Goal: Task Accomplishment & Management: Use online tool/utility

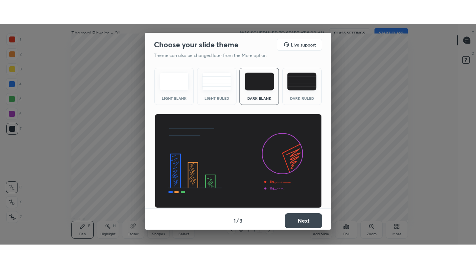
scroll to position [37027, 36768]
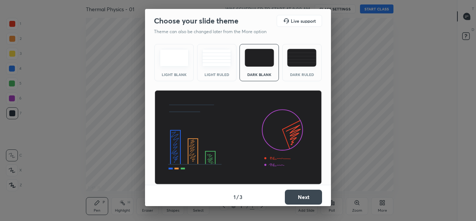
click at [290, 65] on img at bounding box center [301, 58] width 29 height 18
click at [292, 199] on button "Next" at bounding box center [303, 196] width 37 height 15
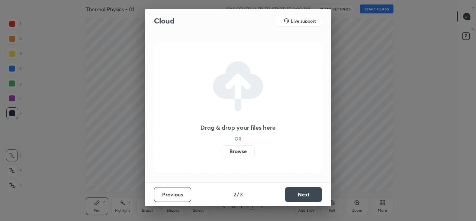
click at [243, 153] on label "Browse" at bounding box center [238, 151] width 33 height 12
click at [222, 153] on input "Browse" at bounding box center [222, 151] width 0 height 12
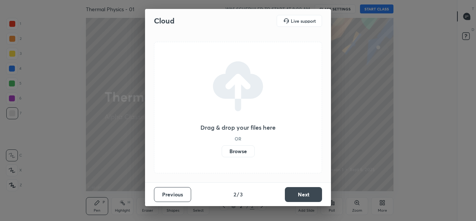
click at [233, 147] on label "Browse" at bounding box center [238, 151] width 33 height 12
click at [222, 147] on input "Browse" at bounding box center [222, 151] width 0 height 12
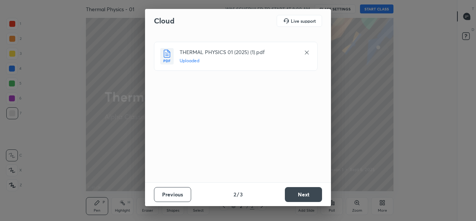
click at [308, 195] on button "Next" at bounding box center [303, 194] width 37 height 15
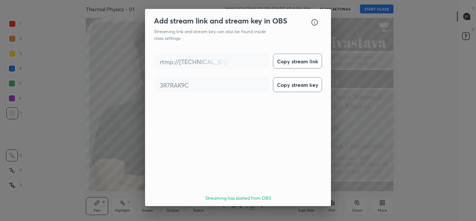
click at [308, 212] on button "Done" at bounding box center [303, 219] width 37 height 15
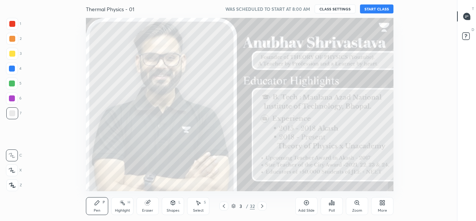
click at [379, 10] on button "START CLASS" at bounding box center [376, 8] width 33 height 9
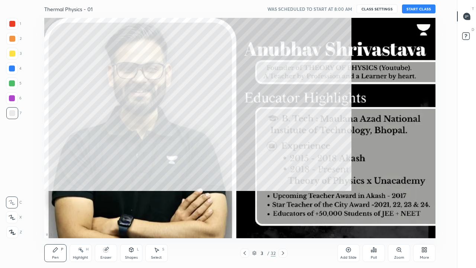
scroll to position [220, 432]
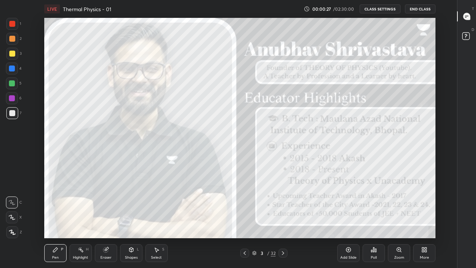
click at [421, 220] on div "More" at bounding box center [424, 253] width 22 height 18
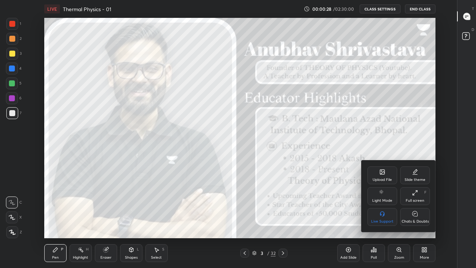
click at [411, 214] on div "Chats & Doubts" at bounding box center [415, 217] width 30 height 18
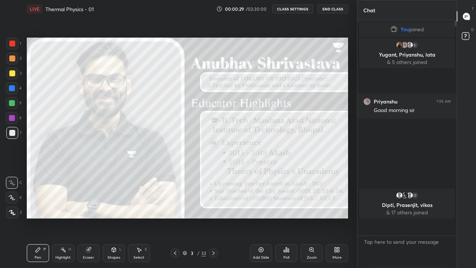
scroll to position [36980, 36873]
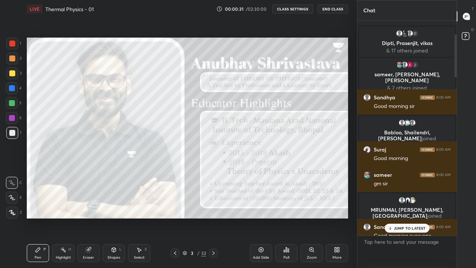
click at [412, 220] on p "JUMP TO LATEST" at bounding box center [410, 228] width 32 height 4
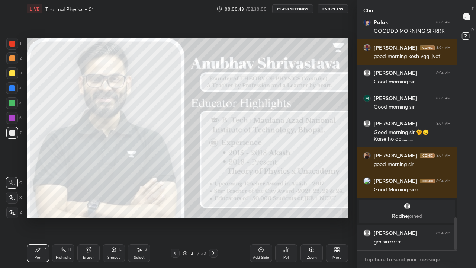
scroll to position [1381, 0]
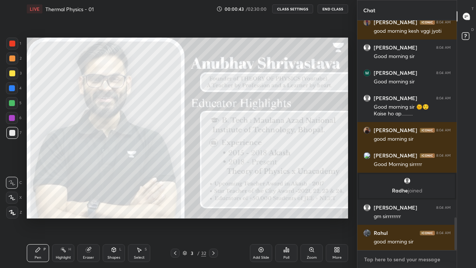
paste textarea "TG = [URL][DOMAIN_NAME]"
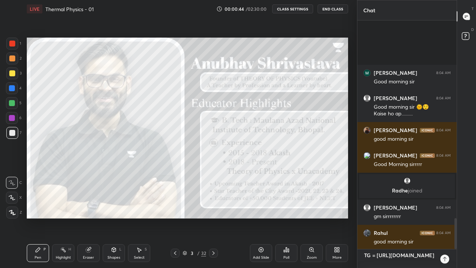
scroll to position [1465, 0]
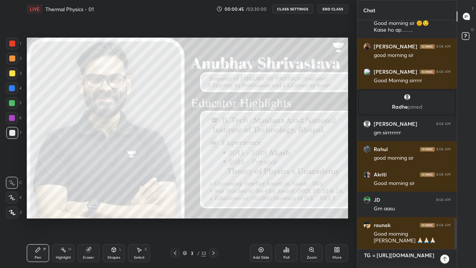
type textarea "TG = [URL][DOMAIN_NAME]"
click at [443, 220] on icon at bounding box center [444, 259] width 3 height 4
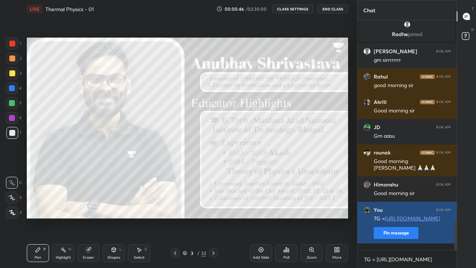
click at [397, 220] on button "Pin message" at bounding box center [396, 233] width 45 height 12
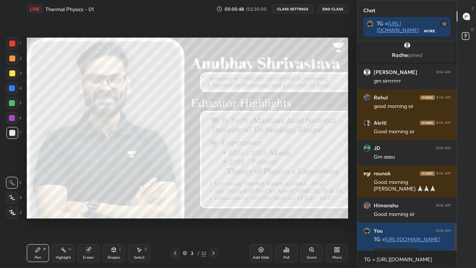
click at [13, 213] on icon at bounding box center [12, 212] width 6 height 4
click at [36, 220] on div "Pen" at bounding box center [38, 258] width 7 height 4
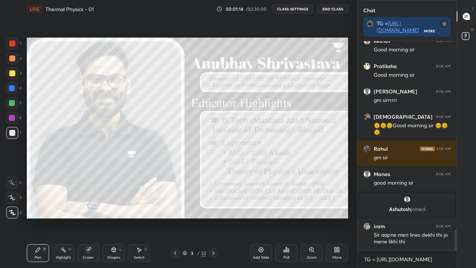
click at [334, 220] on div "More" at bounding box center [337, 253] width 22 height 18
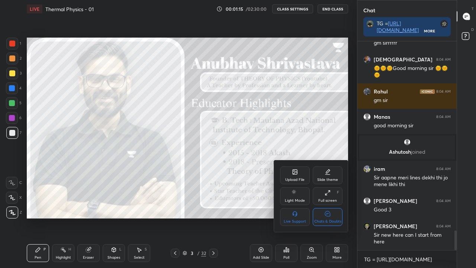
click at [328, 216] on icon at bounding box center [327, 213] width 5 height 5
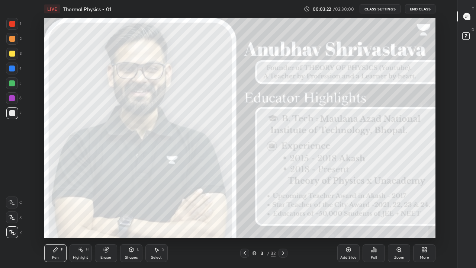
click at [345, 220] on div "Add Slide" at bounding box center [348, 253] width 22 height 18
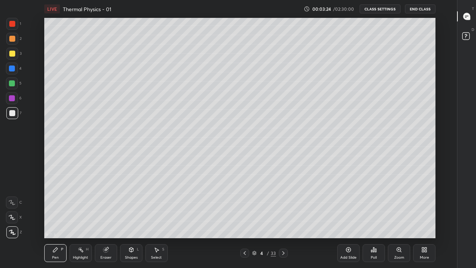
click at [13, 220] on div at bounding box center [12, 232] width 12 height 12
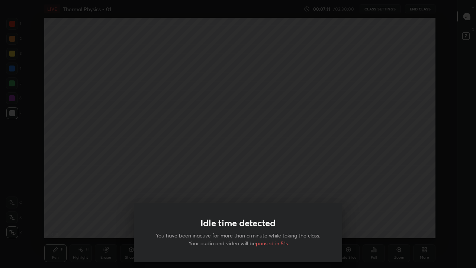
click at [210, 138] on div "Idle time detected You have been inactive for more than a minute while taking t…" at bounding box center [238, 134] width 476 height 268
click at [140, 151] on div "Idle time detected You have been inactive for more than a minute while taking t…" at bounding box center [238, 134] width 476 height 268
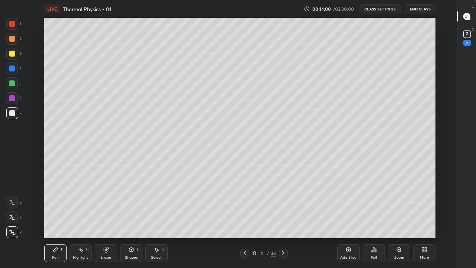
click at [283, 220] on icon at bounding box center [283, 253] width 6 height 6
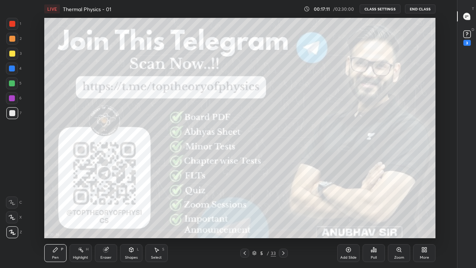
click at [12, 220] on icon at bounding box center [12, 232] width 6 height 4
click at [283, 220] on icon at bounding box center [283, 253] width 6 height 6
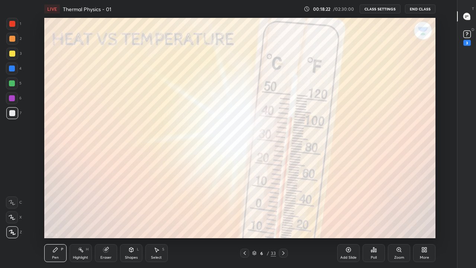
click at [12, 115] on div at bounding box center [12, 113] width 6 height 6
click at [11, 68] on div at bounding box center [12, 68] width 6 height 6
click at [422, 220] on div "More" at bounding box center [424, 253] width 22 height 18
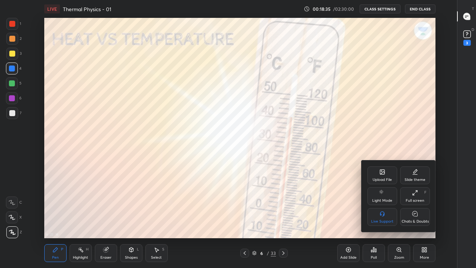
click at [412, 196] on div "Full screen F" at bounding box center [415, 196] width 30 height 18
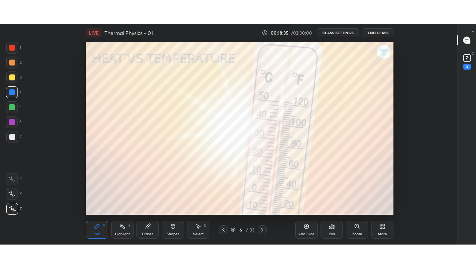
scroll to position [37027, 36768]
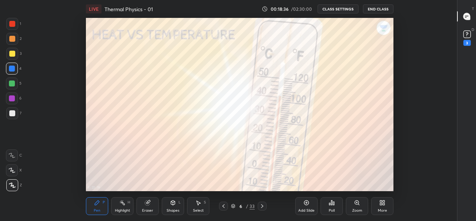
click at [379, 203] on icon at bounding box center [382, 202] width 6 height 6
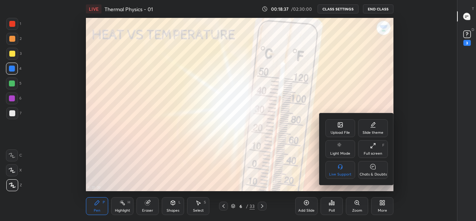
click at [373, 147] on icon at bounding box center [373, 145] width 6 height 6
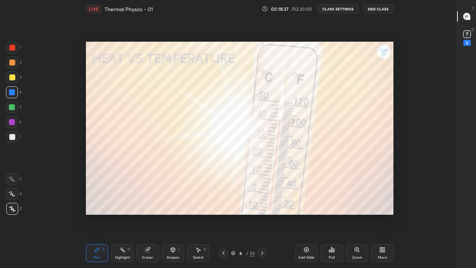
scroll to position [220, 432]
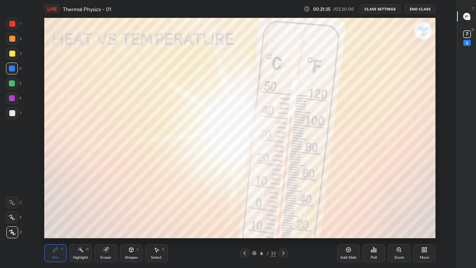
click at [55, 220] on div "Pen P" at bounding box center [55, 253] width 22 height 18
click at [14, 70] on div at bounding box center [12, 68] width 6 height 6
click at [13, 54] on div at bounding box center [12, 54] width 6 height 6
click at [13, 39] on div at bounding box center [12, 39] width 6 height 6
click at [12, 113] on div at bounding box center [12, 113] width 6 height 6
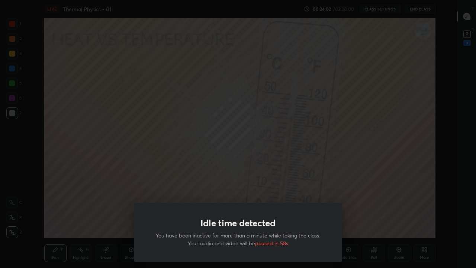
click at [176, 157] on div "Idle time detected You have been inactive for more than a minute while taking t…" at bounding box center [238, 134] width 476 height 268
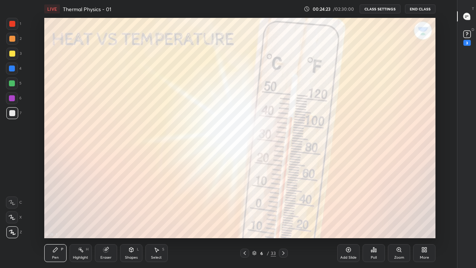
click at [347, 220] on icon at bounding box center [349, 250] width 6 height 6
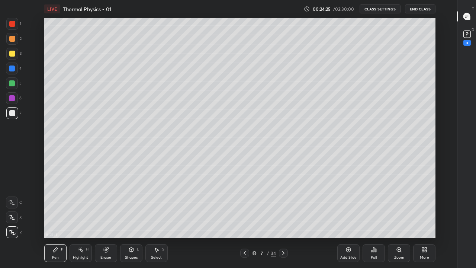
click at [60, 220] on div "Pen P" at bounding box center [55, 253] width 22 height 18
click at [13, 220] on icon at bounding box center [12, 232] width 7 height 5
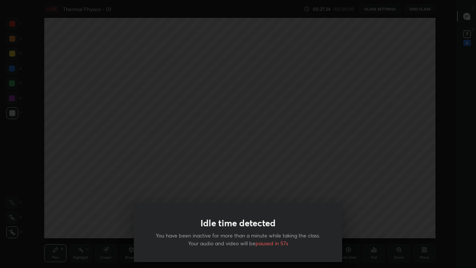
click at [203, 109] on div "Idle time detected You have been inactive for more than a minute while taking t…" at bounding box center [238, 134] width 476 height 268
click at [132, 149] on div "Idle time detected You have been inactive for more than a minute while taking t…" at bounding box center [238, 134] width 476 height 268
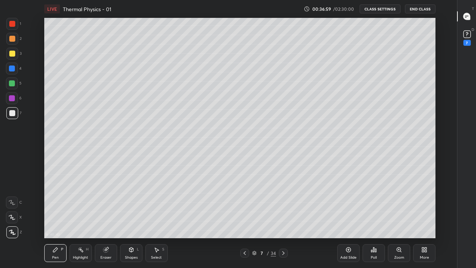
click at [245, 220] on icon at bounding box center [245, 253] width 2 height 4
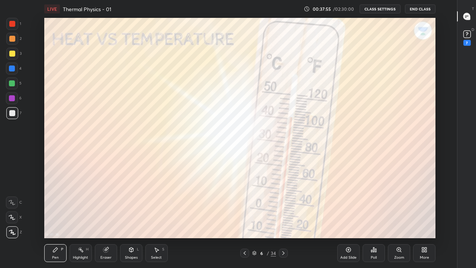
click at [51, 220] on div "Pen P" at bounding box center [55, 253] width 22 height 18
click at [12, 83] on div at bounding box center [12, 83] width 6 height 6
click at [12, 98] on div at bounding box center [12, 98] width 6 height 6
click at [12, 25] on div at bounding box center [12, 24] width 6 height 6
click at [283, 220] on icon at bounding box center [283, 253] width 6 height 6
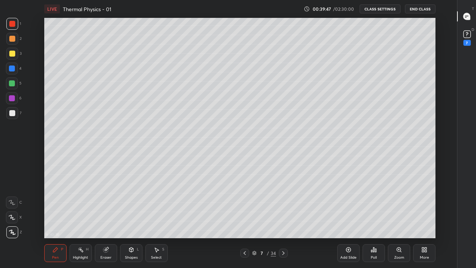
click at [283, 220] on icon at bounding box center [283, 253] width 6 height 6
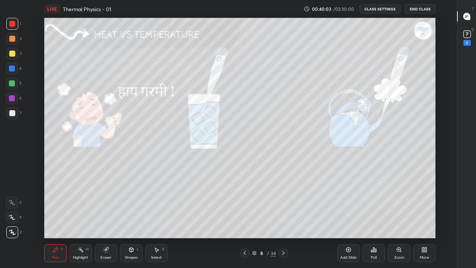
click at [55, 220] on div "Pen P" at bounding box center [55, 253] width 22 height 18
click at [11, 220] on icon at bounding box center [12, 232] width 7 height 5
click at [11, 113] on div at bounding box center [12, 113] width 6 height 6
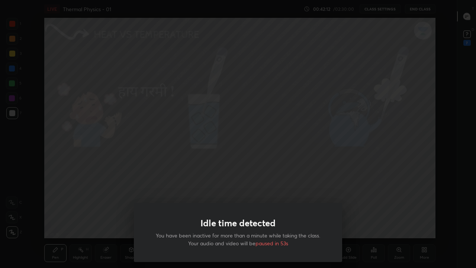
click at [356, 139] on div "Idle time detected You have been inactive for more than a minute while taking t…" at bounding box center [238, 134] width 476 height 268
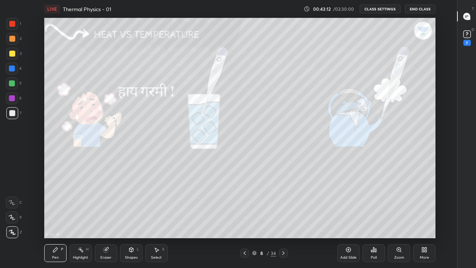
click at [245, 220] on icon at bounding box center [245, 253] width 6 height 6
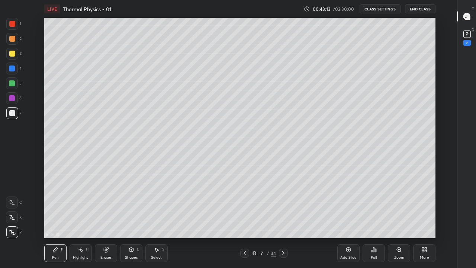
click at [243, 220] on icon at bounding box center [245, 253] width 6 height 6
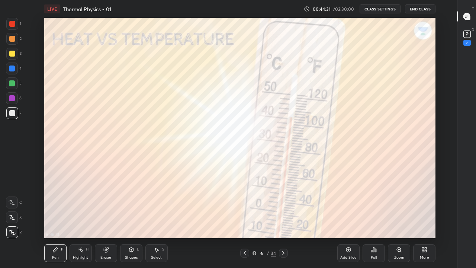
click at [283, 220] on icon at bounding box center [283, 253] width 6 height 6
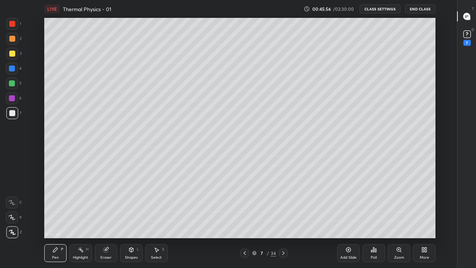
click at [282, 220] on icon at bounding box center [283, 253] width 6 height 6
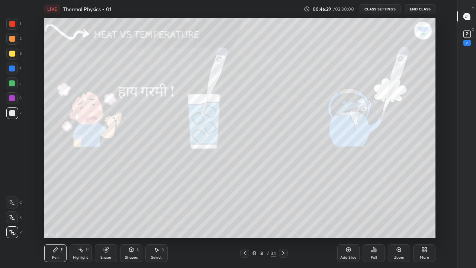
click at [283, 220] on icon at bounding box center [283, 253] width 2 height 4
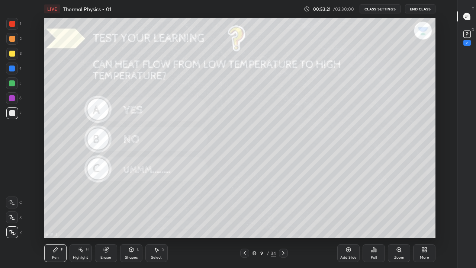
click at [347, 220] on div "Add Slide" at bounding box center [348, 258] width 16 height 4
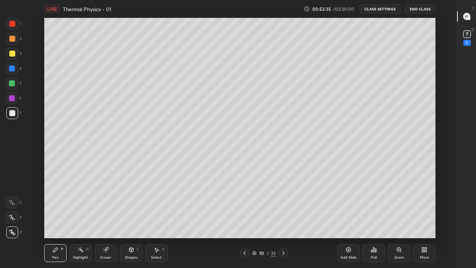
click at [14, 84] on div at bounding box center [12, 83] width 6 height 6
click at [13, 69] on div at bounding box center [12, 68] width 6 height 6
click at [12, 113] on div at bounding box center [12, 113] width 6 height 6
click at [77, 220] on div "Highlight H" at bounding box center [81, 253] width 22 height 18
click at [52, 220] on div "Pen P" at bounding box center [55, 253] width 22 height 18
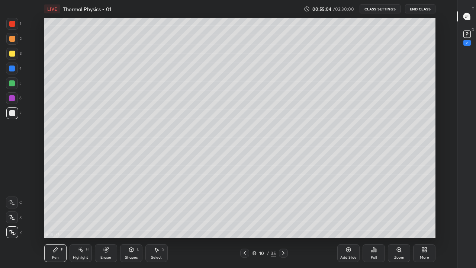
click at [79, 220] on icon at bounding box center [81, 250] width 6 height 6
click at [11, 220] on icon at bounding box center [11, 232] width 1 height 1
click at [55, 220] on div "Pen" at bounding box center [55, 258] width 7 height 4
click at [12, 25] on div at bounding box center [12, 24] width 6 height 6
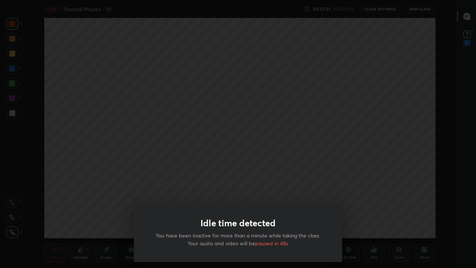
click at [304, 182] on div "Idle time detected You have been inactive for more than a minute while taking t…" at bounding box center [238, 134] width 476 height 268
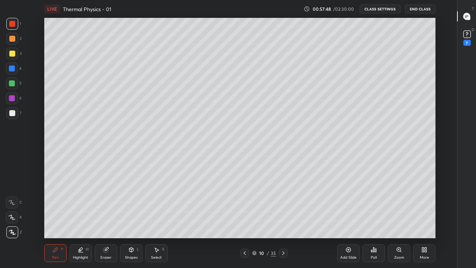
click at [283, 220] on icon at bounding box center [283, 253] width 6 height 6
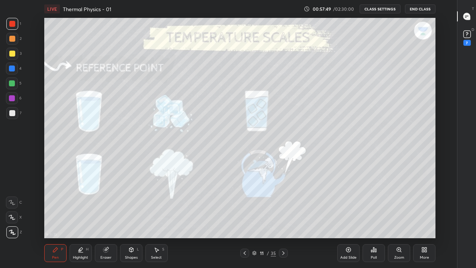
click at [246, 220] on icon at bounding box center [245, 253] width 2 height 4
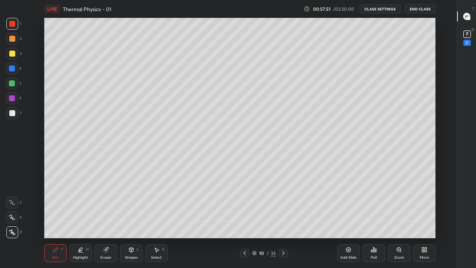
click at [345, 220] on div "Add Slide" at bounding box center [348, 253] width 22 height 18
click at [55, 220] on div "Pen P" at bounding box center [55, 253] width 22 height 18
click at [15, 220] on div at bounding box center [12, 232] width 12 height 12
click at [13, 220] on div at bounding box center [12, 232] width 12 height 12
click at [13, 114] on div at bounding box center [12, 113] width 6 height 6
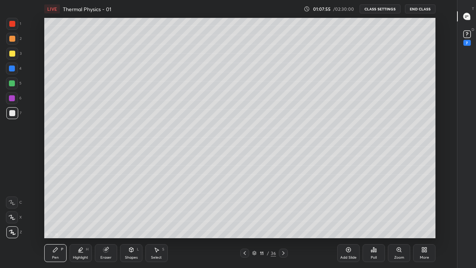
click at [105, 220] on div "Eraser" at bounding box center [105, 258] width 11 height 4
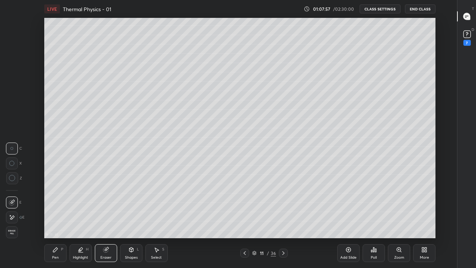
click at [55, 220] on div "Pen P" at bounding box center [55, 253] width 22 height 18
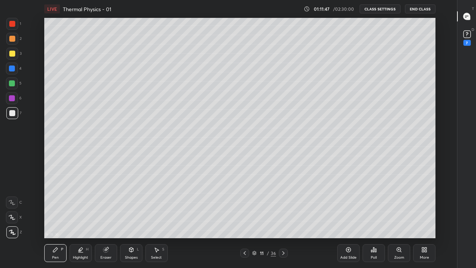
click at [343, 220] on div "Add Slide" at bounding box center [348, 258] width 16 height 4
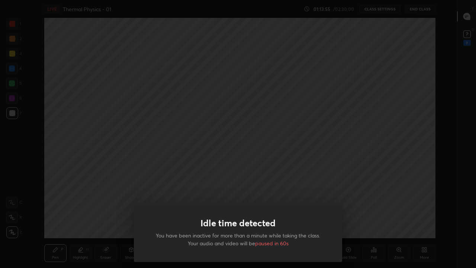
click at [155, 46] on div "Idle time detected You have been inactive for more than a minute while taking t…" at bounding box center [238, 134] width 476 height 268
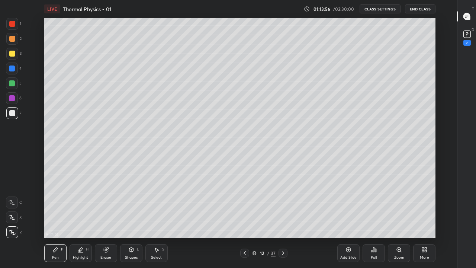
click at [155, 42] on div at bounding box center [238, 134] width 476 height 268
click at [244, 220] on icon at bounding box center [245, 253] width 6 height 6
click at [53, 220] on icon at bounding box center [55, 250] width 6 height 6
click at [14, 220] on icon at bounding box center [12, 232] width 7 height 5
click at [283, 220] on icon at bounding box center [283, 253] width 6 height 6
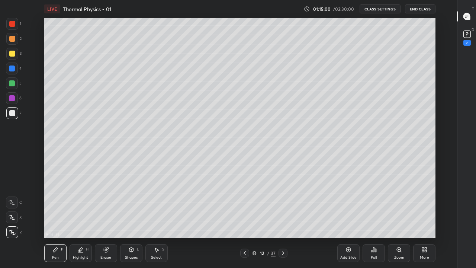
click at [106, 220] on div "Eraser" at bounding box center [106, 253] width 22 height 18
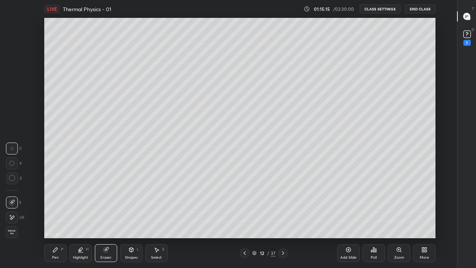
click at [56, 220] on icon at bounding box center [55, 250] width 6 height 6
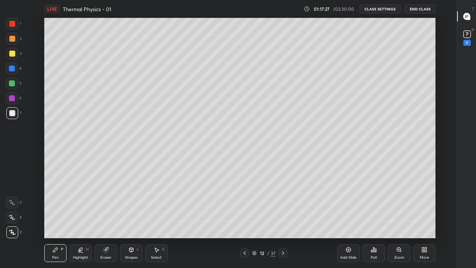
click at [245, 220] on icon at bounding box center [245, 253] width 6 height 6
click at [283, 220] on icon at bounding box center [283, 253] width 6 height 6
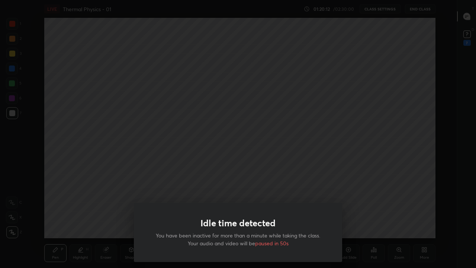
click at [324, 112] on div "Idle time detected You have been inactive for more than a minute while taking t…" at bounding box center [238, 134] width 476 height 268
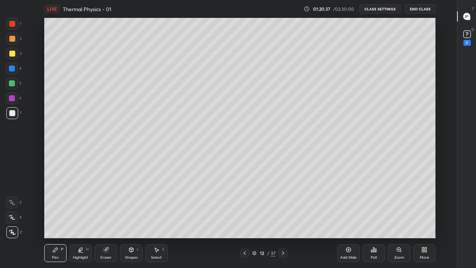
click at [82, 220] on div "Highlight H" at bounding box center [81, 253] width 22 height 18
click at [104, 220] on div "Eraser" at bounding box center [105, 258] width 11 height 4
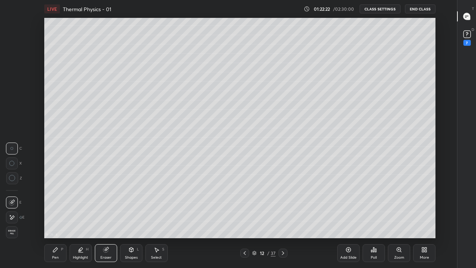
click at [14, 148] on div at bounding box center [12, 148] width 12 height 12
click at [12, 202] on icon at bounding box center [12, 202] width 6 height 6
click at [53, 220] on div "Pen" at bounding box center [55, 258] width 7 height 4
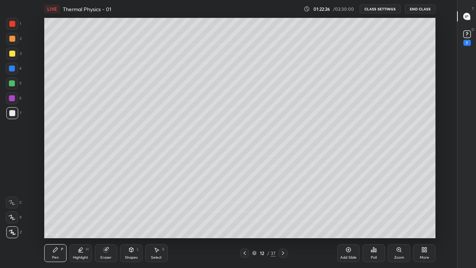
click at [10, 220] on icon at bounding box center [12, 232] width 7 height 5
click at [11, 112] on div at bounding box center [12, 113] width 6 height 6
click at [245, 220] on icon at bounding box center [245, 253] width 6 height 6
click at [12, 25] on div at bounding box center [12, 24] width 6 height 6
click at [14, 53] on div at bounding box center [12, 54] width 6 height 6
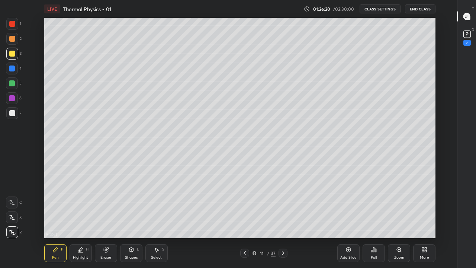
click at [283, 220] on icon at bounding box center [283, 253] width 6 height 6
click at [284, 220] on icon at bounding box center [283, 253] width 6 height 6
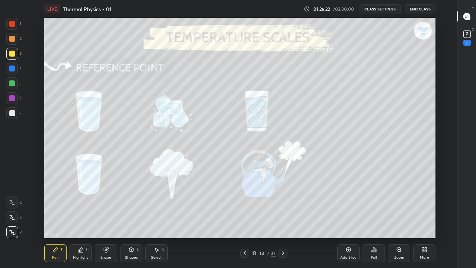
click at [246, 220] on icon at bounding box center [245, 253] width 6 height 6
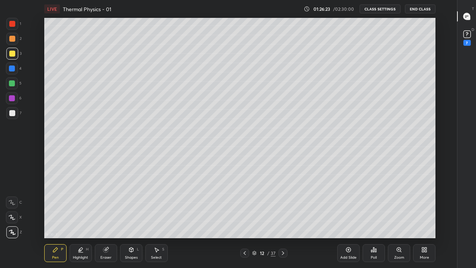
click at [283, 220] on icon at bounding box center [283, 253] width 6 height 6
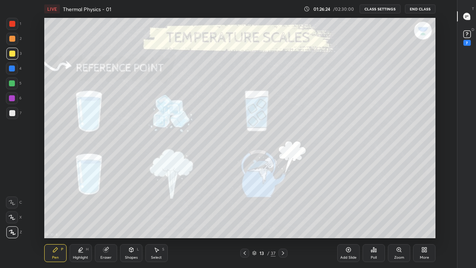
click at [347, 220] on icon at bounding box center [349, 250] width 6 height 6
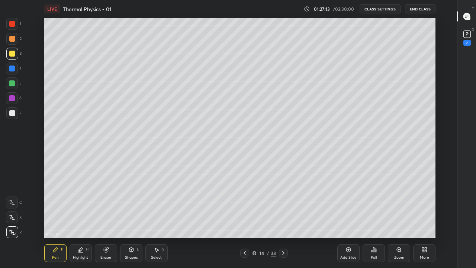
click at [246, 220] on div at bounding box center [244, 252] width 9 height 9
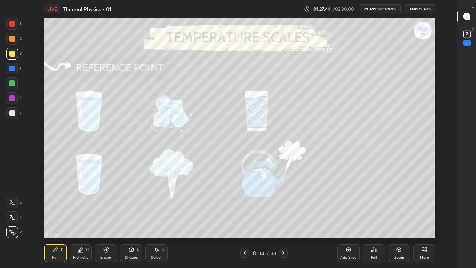
click at [283, 220] on icon at bounding box center [283, 253] width 6 height 6
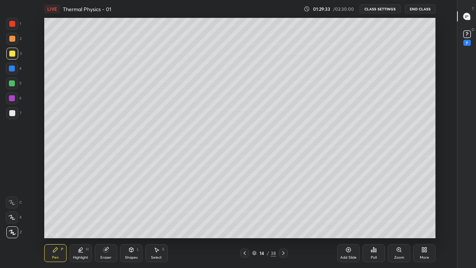
click at [12, 69] on div at bounding box center [12, 68] width 6 height 6
click at [14, 115] on div at bounding box center [12, 113] width 6 height 6
click at [12, 115] on div at bounding box center [12, 113] width 6 height 6
click at [13, 69] on div at bounding box center [12, 68] width 6 height 6
click at [13, 114] on div at bounding box center [12, 113] width 6 height 6
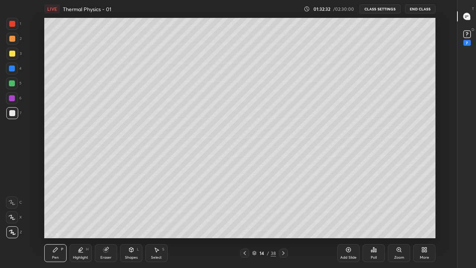
click at [109, 220] on div "Eraser" at bounding box center [106, 253] width 22 height 18
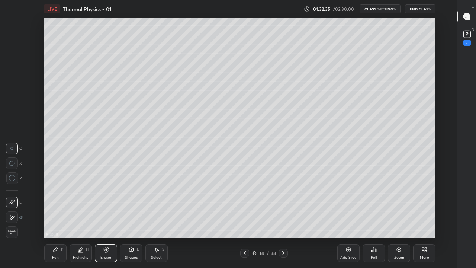
click at [55, 220] on div "Pen P" at bounding box center [55, 253] width 22 height 18
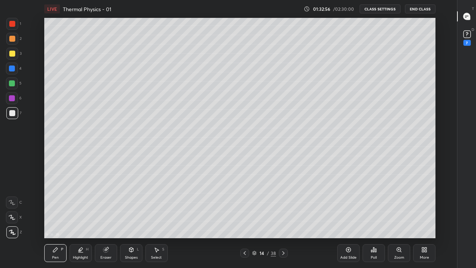
click at [83, 220] on div "Highlight H" at bounding box center [81, 253] width 22 height 18
click at [10, 217] on icon at bounding box center [12, 217] width 6 height 6
click at [55, 220] on icon at bounding box center [55, 249] width 4 height 4
click at [344, 220] on div "Add Slide" at bounding box center [348, 258] width 16 height 4
click at [104, 220] on div "Eraser" at bounding box center [106, 253] width 22 height 18
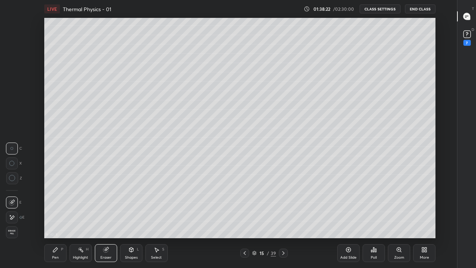
click at [55, 220] on icon at bounding box center [55, 250] width 6 height 6
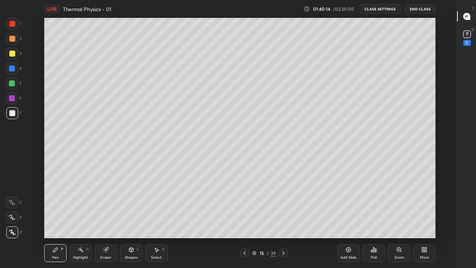
click at [105, 220] on div "Eraser" at bounding box center [105, 258] width 11 height 4
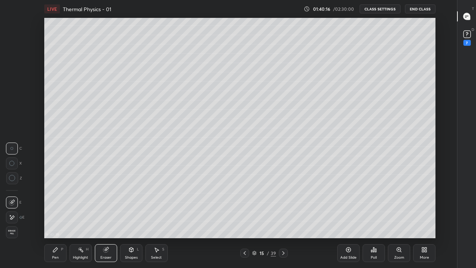
click at [54, 220] on div "Pen P" at bounding box center [55, 253] width 22 height 18
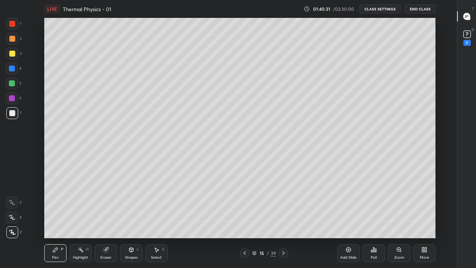
click at [81, 220] on rect at bounding box center [81, 250] width 4 height 4
click at [53, 220] on div "Pen" at bounding box center [55, 258] width 7 height 4
click at [108, 220] on div "Eraser" at bounding box center [105, 258] width 11 height 4
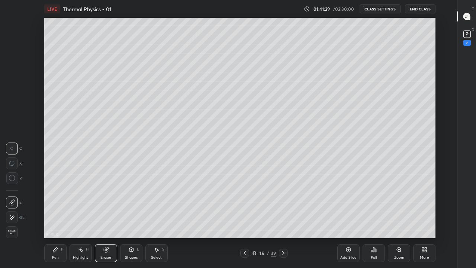
click at [55, 220] on div "Pen" at bounding box center [55, 258] width 7 height 4
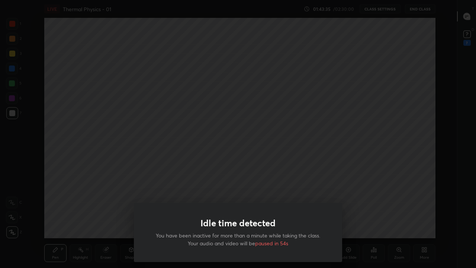
click at [240, 145] on div "Idle time detected You have been inactive for more than a minute while taking t…" at bounding box center [238, 134] width 476 height 268
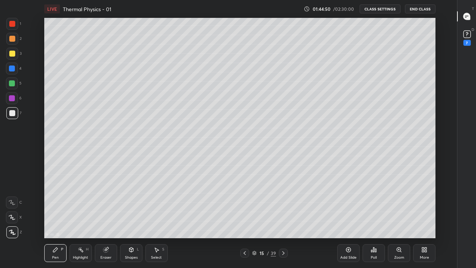
click at [343, 220] on div "Add Slide" at bounding box center [348, 253] width 22 height 18
click at [104, 220] on div "Eraser" at bounding box center [106, 253] width 22 height 18
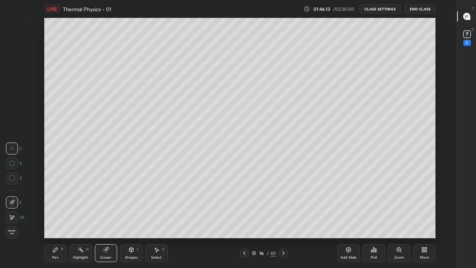
click at [81, 220] on div "Highlight H" at bounding box center [81, 253] width 22 height 18
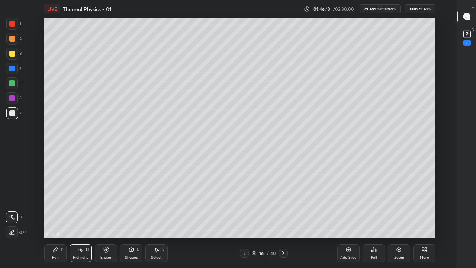
click at [105, 220] on div "Eraser" at bounding box center [106, 253] width 22 height 18
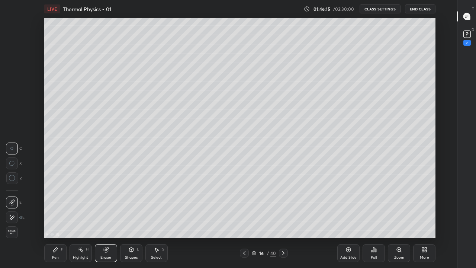
click at [54, 220] on div "Pen" at bounding box center [55, 258] width 7 height 4
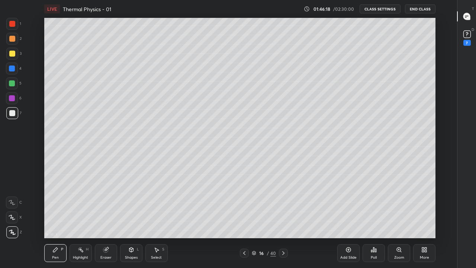
click at [104, 220] on div "Eraser" at bounding box center [105, 258] width 11 height 4
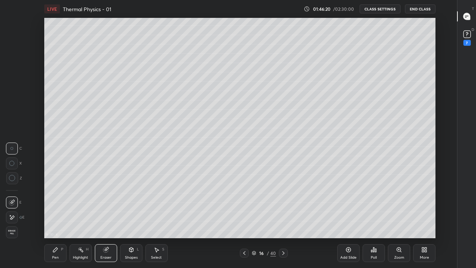
click at [56, 220] on div "Pen" at bounding box center [55, 258] width 7 height 4
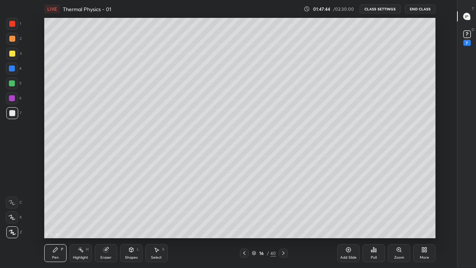
click at [11, 25] on div at bounding box center [12, 24] width 6 height 6
click at [11, 115] on div at bounding box center [12, 113] width 6 height 6
click at [79, 220] on div "Highlight H" at bounding box center [81, 253] width 22 height 18
click at [105, 220] on div "Eraser" at bounding box center [106, 253] width 22 height 18
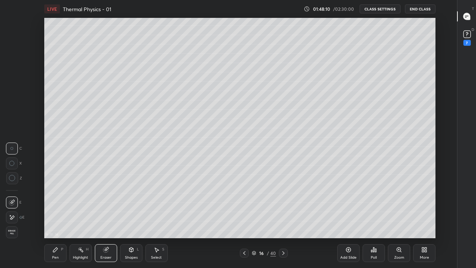
click at [58, 220] on div "Pen P" at bounding box center [55, 253] width 22 height 18
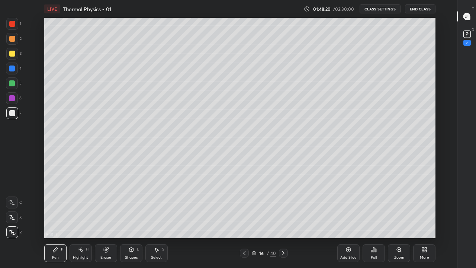
click at [105, 220] on div "Eraser" at bounding box center [106, 253] width 22 height 18
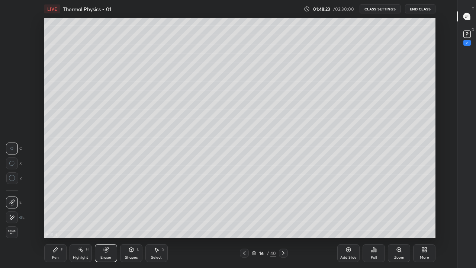
click at [54, 220] on div "Pen" at bounding box center [55, 258] width 7 height 4
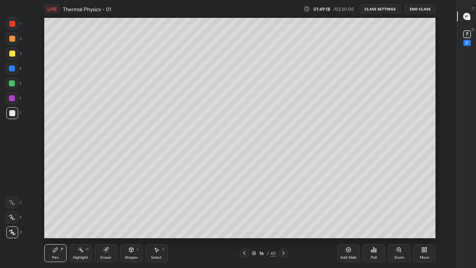
click at [79, 220] on div "Highlight" at bounding box center [80, 258] width 15 height 4
click at [52, 220] on div "Pen P" at bounding box center [55, 253] width 22 height 18
click at [103, 220] on div "Eraser" at bounding box center [105, 258] width 11 height 4
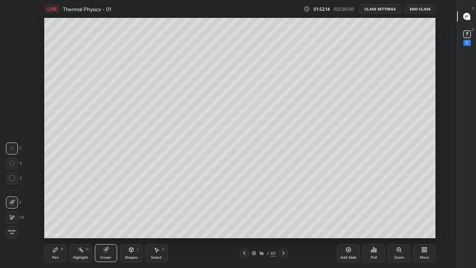
click at [58, 220] on div "Pen" at bounding box center [55, 258] width 7 height 4
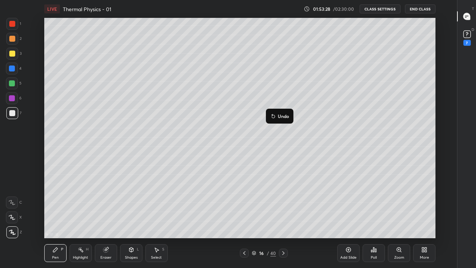
click at [272, 115] on icon at bounding box center [272, 114] width 1 height 1
click at [283, 220] on icon at bounding box center [283, 253] width 6 height 6
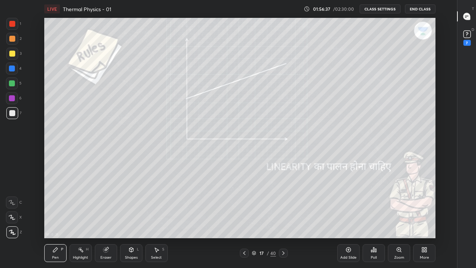
click at [54, 220] on div "Pen P" at bounding box center [55, 253] width 22 height 18
click at [11, 55] on div at bounding box center [12, 54] width 6 height 6
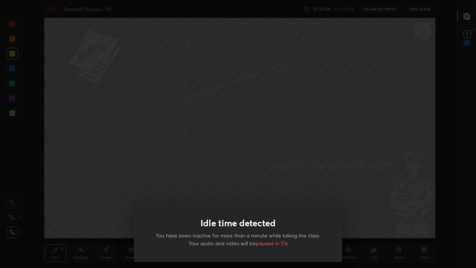
click at [165, 160] on div "Idle time detected You have been inactive for more than a minute while taking t…" at bounding box center [238, 134] width 476 height 268
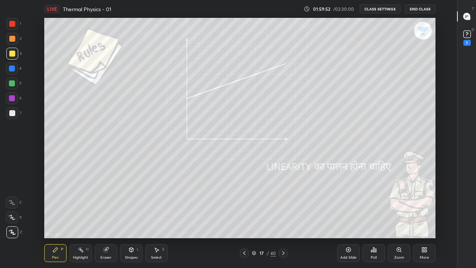
click at [244, 220] on icon at bounding box center [244, 253] width 6 height 6
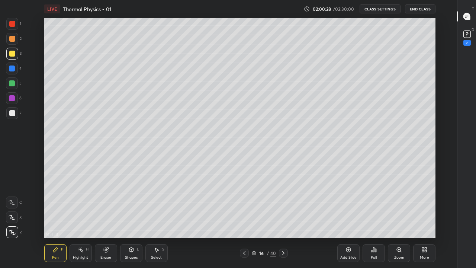
click at [283, 220] on icon at bounding box center [283, 253] width 6 height 6
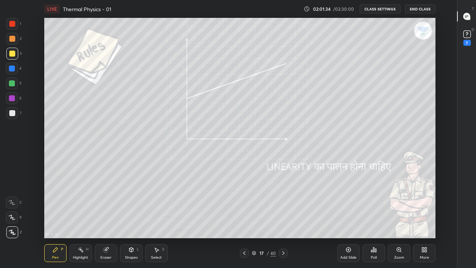
click at [107, 220] on div "Eraser" at bounding box center [106, 253] width 22 height 18
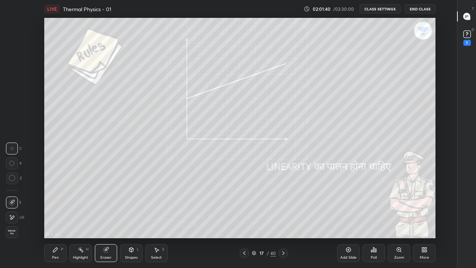
click at [56, 220] on div "Pen P" at bounding box center [55, 253] width 22 height 18
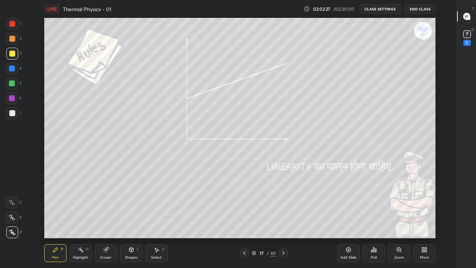
click at [53, 220] on div "Pen P" at bounding box center [55, 253] width 22 height 18
click at [12, 112] on div at bounding box center [12, 113] width 6 height 6
click at [12, 83] on div at bounding box center [12, 83] width 6 height 6
click at [54, 220] on icon at bounding box center [55, 249] width 4 height 4
click at [12, 220] on icon at bounding box center [12, 232] width 6 height 4
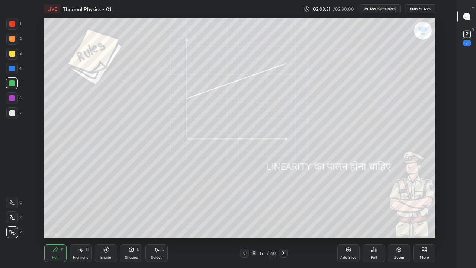
click at [77, 220] on div "Highlight" at bounding box center [80, 258] width 15 height 4
click at [54, 220] on icon at bounding box center [55, 250] width 6 height 6
click at [106, 220] on icon at bounding box center [105, 249] width 5 height 5
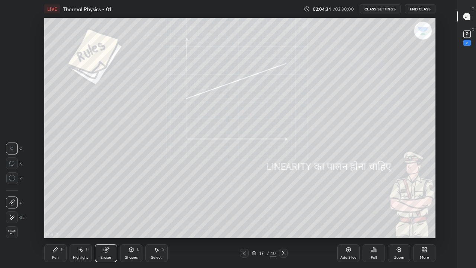
click at [59, 220] on div "Pen P" at bounding box center [55, 253] width 22 height 18
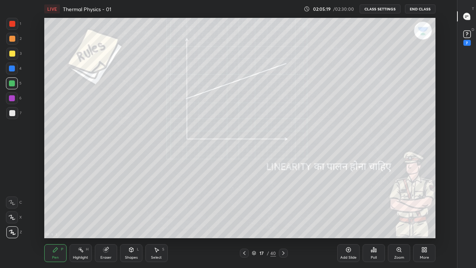
click at [80, 220] on div "Highlight H" at bounding box center [81, 253] width 22 height 18
click at [55, 220] on div "Pen" at bounding box center [55, 258] width 7 height 4
click at [77, 220] on div "Highlight" at bounding box center [80, 258] width 15 height 4
click at [52, 220] on div "Pen P" at bounding box center [55, 253] width 22 height 18
click at [12, 220] on icon at bounding box center [12, 232] width 7 height 5
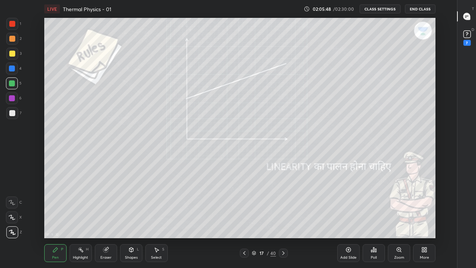
click at [12, 112] on div at bounding box center [12, 113] width 6 height 6
click at [78, 220] on div "Highlight" at bounding box center [80, 258] width 15 height 4
click at [105, 220] on div "Eraser" at bounding box center [106, 253] width 22 height 18
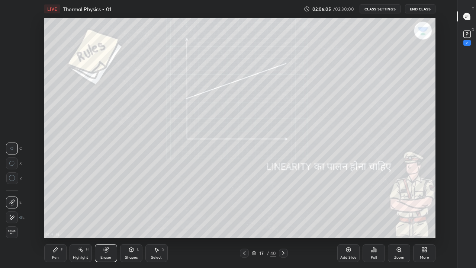
click at [56, 220] on div "Pen P" at bounding box center [55, 253] width 22 height 18
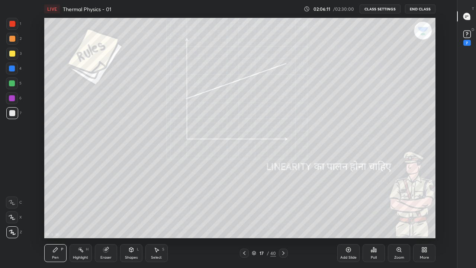
click at [104, 220] on div "Eraser" at bounding box center [105, 258] width 11 height 4
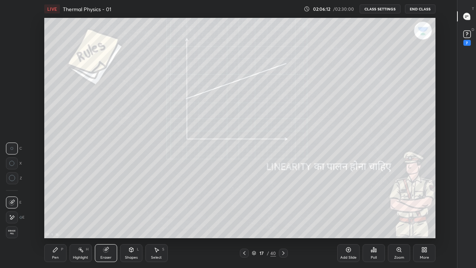
click at [54, 220] on div "Pen" at bounding box center [55, 258] width 7 height 4
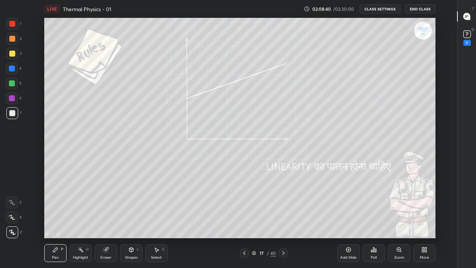
click at [80, 220] on div "Highlight H" at bounding box center [81, 253] width 22 height 18
click at [50, 220] on div "Pen P" at bounding box center [55, 253] width 22 height 18
click at [107, 220] on div "Eraser" at bounding box center [105, 258] width 11 height 4
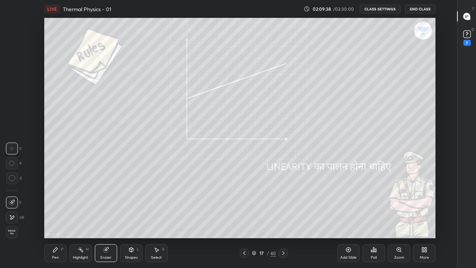
click at [52, 220] on div "Pen" at bounding box center [55, 258] width 7 height 4
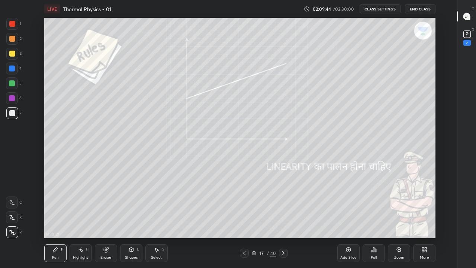
click at [103, 220] on div "Eraser" at bounding box center [105, 258] width 11 height 4
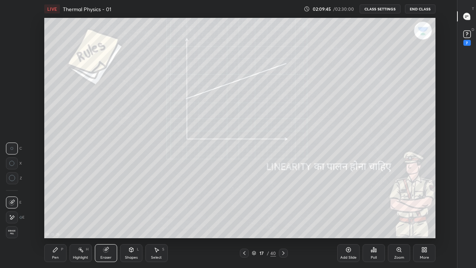
click at [52, 220] on div "Pen P" at bounding box center [55, 253] width 22 height 18
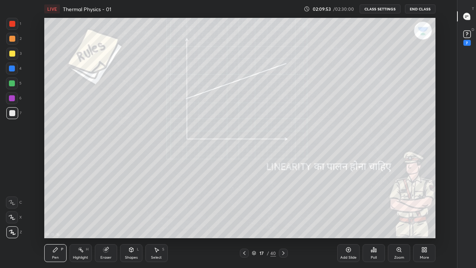
click at [78, 220] on div "Highlight" at bounding box center [80, 258] width 15 height 4
click at [83, 220] on icon at bounding box center [81, 250] width 6 height 6
click at [52, 220] on icon at bounding box center [55, 250] width 6 height 6
click at [103, 220] on icon at bounding box center [106, 250] width 6 height 6
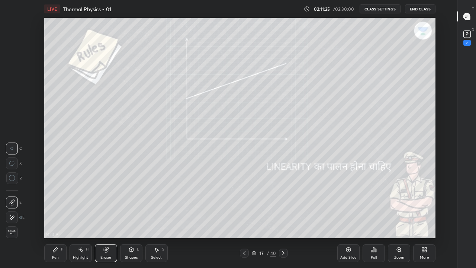
click at [75, 220] on div "Highlight H" at bounding box center [81, 253] width 22 height 18
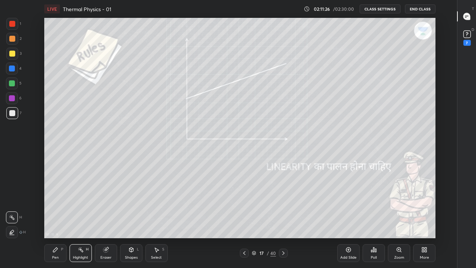
click at [58, 220] on div "Pen P" at bounding box center [55, 253] width 22 height 18
click at [105, 220] on div "Eraser" at bounding box center [105, 258] width 11 height 4
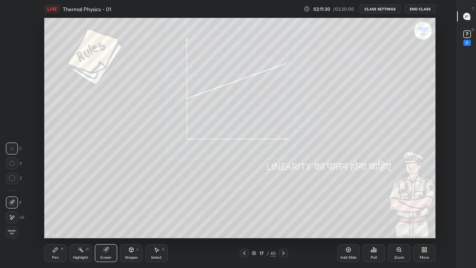
click at [55, 220] on div "Pen P" at bounding box center [55, 253] width 22 height 18
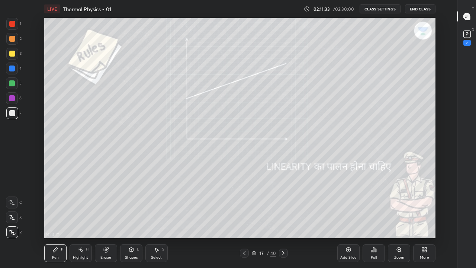
click at [81, 220] on div "Highlight" at bounding box center [80, 258] width 15 height 4
click at [54, 220] on div "Pen" at bounding box center [55, 258] width 7 height 4
click at [244, 220] on icon at bounding box center [244, 253] width 6 height 6
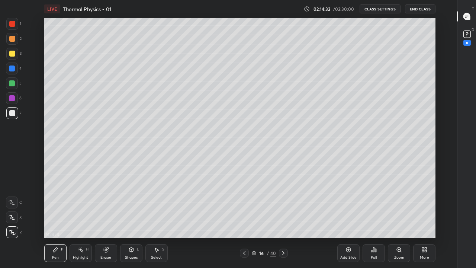
click at [243, 220] on icon at bounding box center [244, 253] width 6 height 6
click at [106, 220] on div "Eraser" at bounding box center [105, 258] width 11 height 4
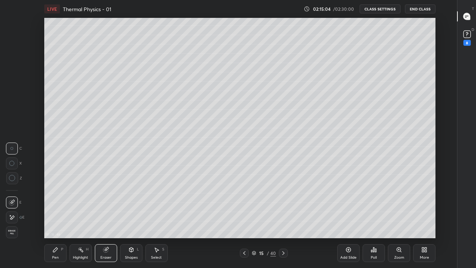
click at [54, 220] on icon at bounding box center [55, 249] width 4 height 4
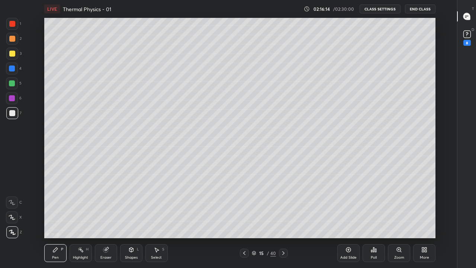
click at [83, 220] on div "Highlight H" at bounding box center [81, 253] width 22 height 18
click at [105, 220] on div "Eraser" at bounding box center [106, 253] width 22 height 18
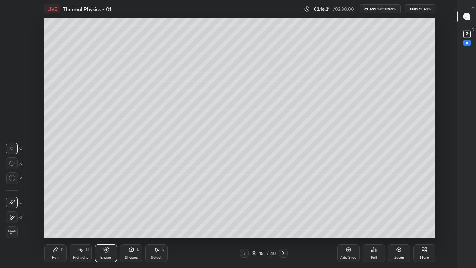
click at [55, 220] on icon at bounding box center [55, 250] width 6 height 6
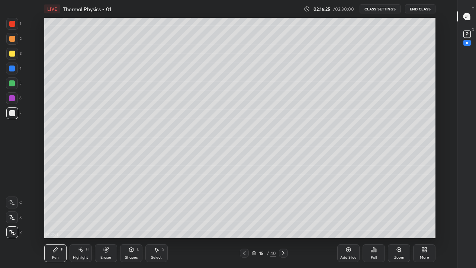
click at [84, 220] on div "Highlight" at bounding box center [80, 258] width 15 height 4
click at [105, 220] on div "Eraser" at bounding box center [106, 253] width 22 height 18
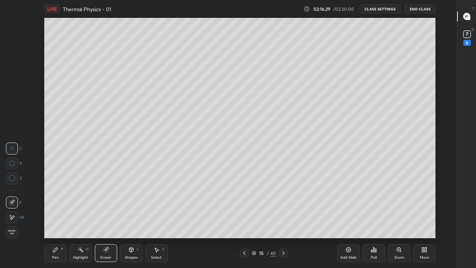
click at [49, 220] on div "Pen P" at bounding box center [55, 253] width 22 height 18
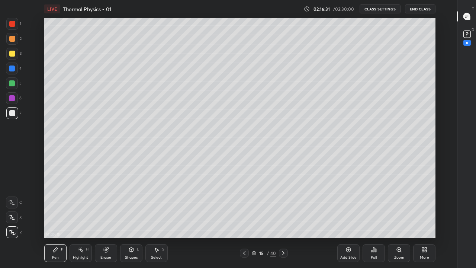
click at [83, 220] on div "Highlight" at bounding box center [80, 258] width 15 height 4
click at [102, 220] on div "Eraser" at bounding box center [105, 258] width 11 height 4
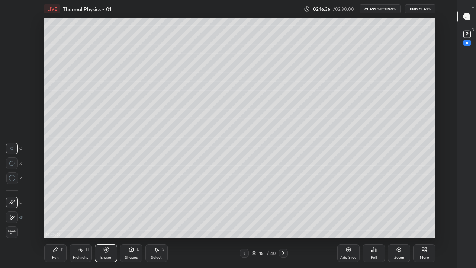
click at [55, 220] on div "Pen" at bounding box center [55, 258] width 7 height 4
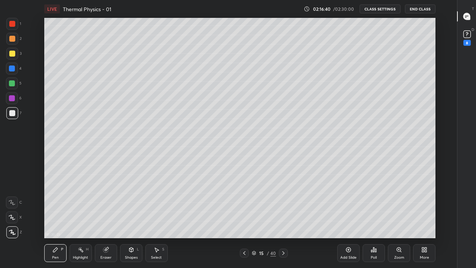
click at [86, 220] on div "Highlight H" at bounding box center [81, 253] width 22 height 18
click at [105, 220] on div "Eraser" at bounding box center [105, 258] width 11 height 4
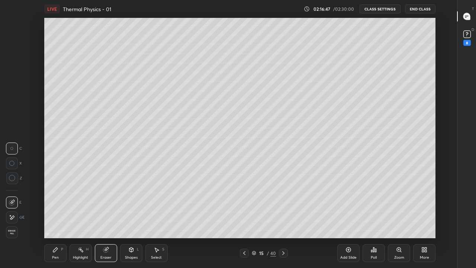
click at [54, 220] on icon at bounding box center [55, 250] width 6 height 6
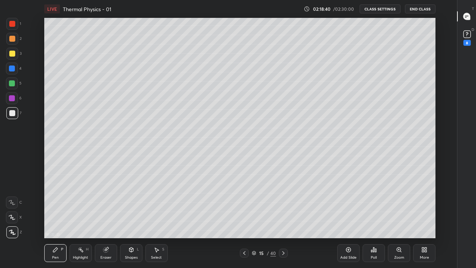
click at [283, 220] on icon at bounding box center [283, 253] width 2 height 4
click at [282, 220] on icon at bounding box center [283, 253] width 6 height 6
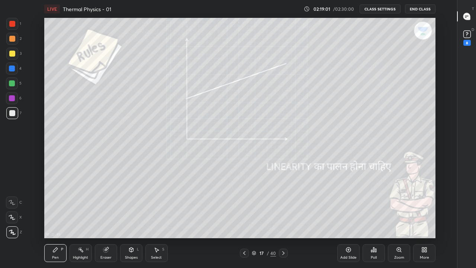
click at [283, 220] on icon at bounding box center [283, 253] width 6 height 6
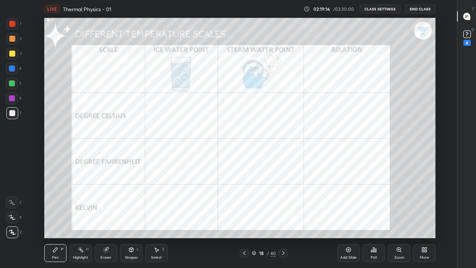
click at [58, 220] on div "Pen" at bounding box center [55, 258] width 7 height 4
click at [14, 25] on div at bounding box center [12, 24] width 6 height 6
click at [54, 220] on div "Pen P" at bounding box center [55, 253] width 22 height 18
click at [10, 220] on icon at bounding box center [12, 232] width 7 height 5
click at [14, 115] on div at bounding box center [12, 113] width 6 height 6
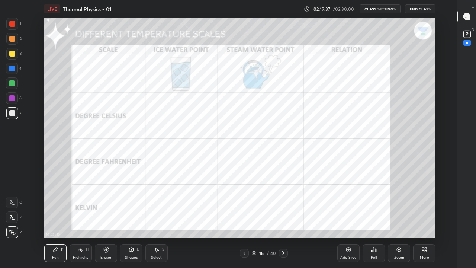
click at [12, 26] on div at bounding box center [12, 24] width 6 height 6
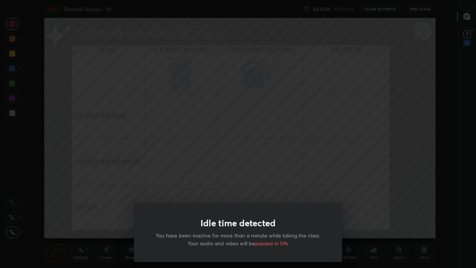
click at [221, 157] on div "Idle time detected You have been inactive for more than a minute while taking t…" at bounding box center [238, 134] width 476 height 268
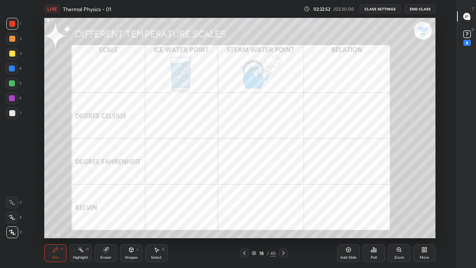
click at [283, 220] on icon at bounding box center [283, 253] width 6 height 6
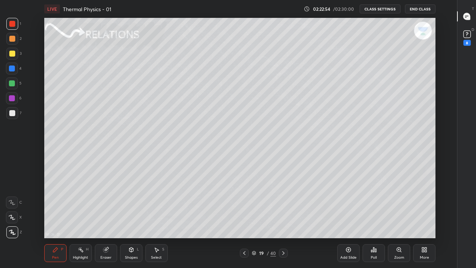
click at [55, 220] on div "Pen P" at bounding box center [55, 253] width 22 height 18
click at [12, 220] on div at bounding box center [12, 232] width 12 height 12
click at [10, 113] on div at bounding box center [12, 113] width 6 height 6
click at [57, 220] on div "Pen P" at bounding box center [55, 253] width 22 height 18
click at [244, 220] on icon at bounding box center [244, 253] width 6 height 6
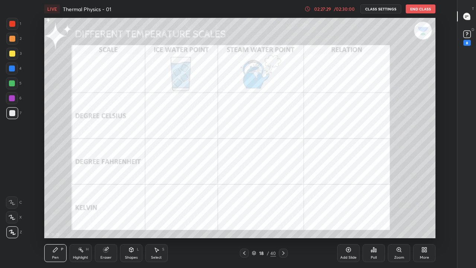
click at [244, 220] on icon at bounding box center [244, 253] width 6 height 6
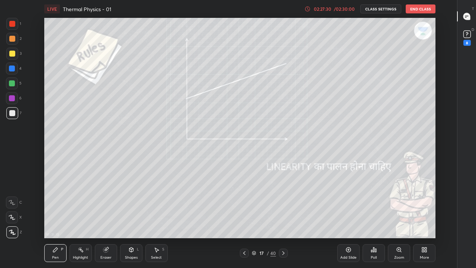
click at [244, 220] on icon at bounding box center [244, 253] width 6 height 6
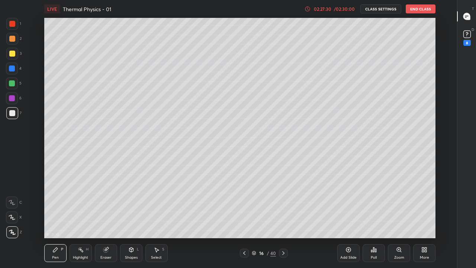
click at [244, 220] on icon at bounding box center [244, 253] width 6 height 6
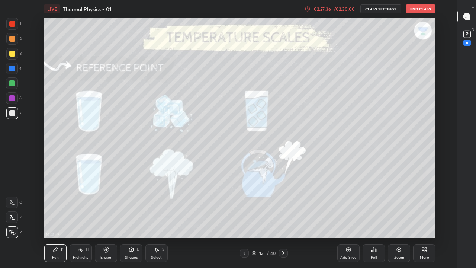
click at [244, 220] on icon at bounding box center [244, 253] width 6 height 6
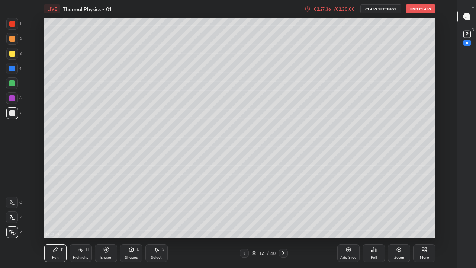
click at [244, 220] on icon at bounding box center [244, 253] width 6 height 6
click at [244, 220] on icon at bounding box center [244, 253] width 2 height 4
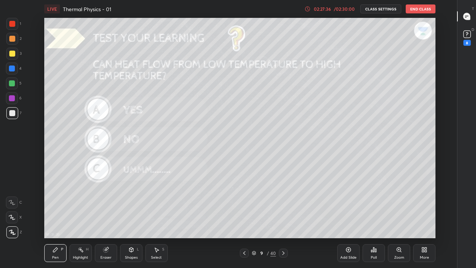
click at [242, 220] on div at bounding box center [244, 252] width 9 height 9
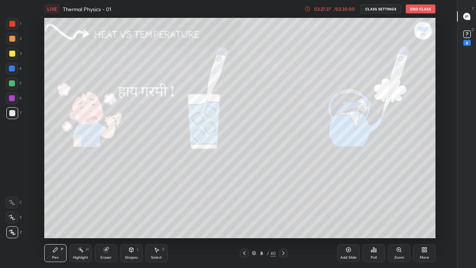
click at [243, 220] on icon at bounding box center [244, 253] width 6 height 6
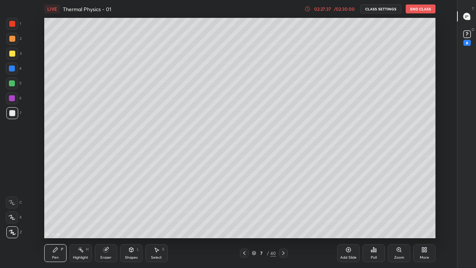
click at [243, 220] on div at bounding box center [244, 252] width 9 height 9
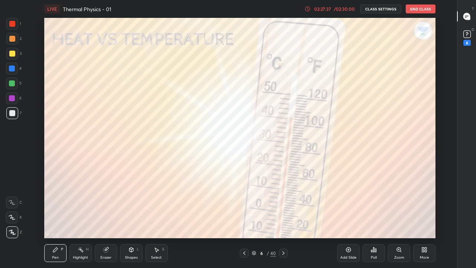
click at [243, 220] on div at bounding box center [244, 252] width 9 height 9
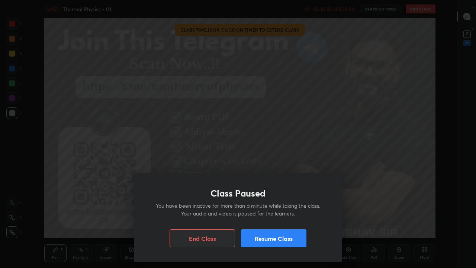
click at [114, 161] on div "Class Paused You have been inactive for more than a minute while taking the cla…" at bounding box center [238, 134] width 476 height 268
click at [117, 139] on div "Class Paused You have been inactive for more than a minute while taking the cla…" at bounding box center [238, 134] width 476 height 268
click at [124, 137] on div "Class Paused You have been inactive for more than a minute while taking the cla…" at bounding box center [238, 134] width 476 height 268
click at [128, 140] on div "Class Paused You have been inactive for more than a minute while taking the cla…" at bounding box center [238, 134] width 476 height 268
click at [260, 220] on button "Resume Class" at bounding box center [273, 238] width 65 height 18
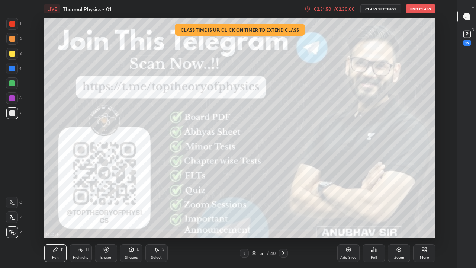
click at [421, 11] on button "End Class" at bounding box center [421, 8] width 30 height 9
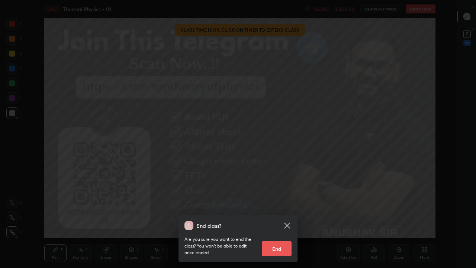
click at [275, 220] on button "End" at bounding box center [277, 248] width 30 height 15
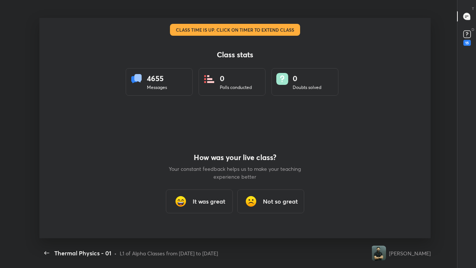
scroll to position [220, 470]
click at [47, 220] on icon "button" at bounding box center [46, 252] width 9 height 9
